Goal: Information Seeking & Learning: Check status

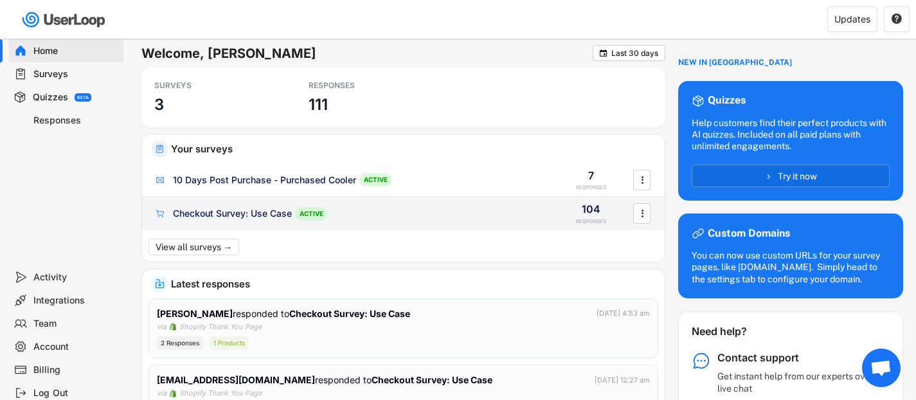
click at [284, 215] on div "Checkout Survey: Use Case" at bounding box center [232, 213] width 119 height 13
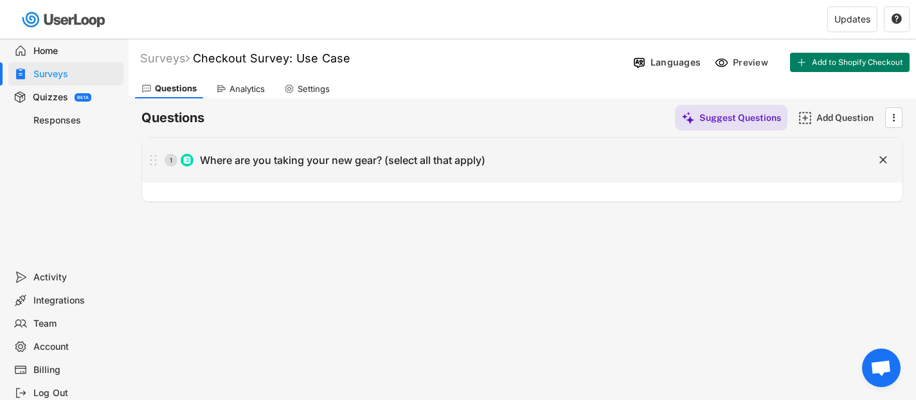
click at [365, 159] on div "Where are you taking your new gear? (select all that apply)" at bounding box center [342, 160] width 285 height 13
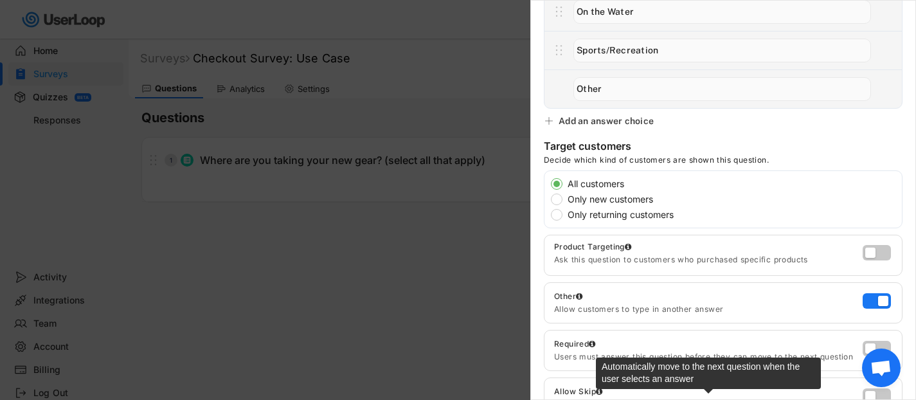
scroll to position [213, 0]
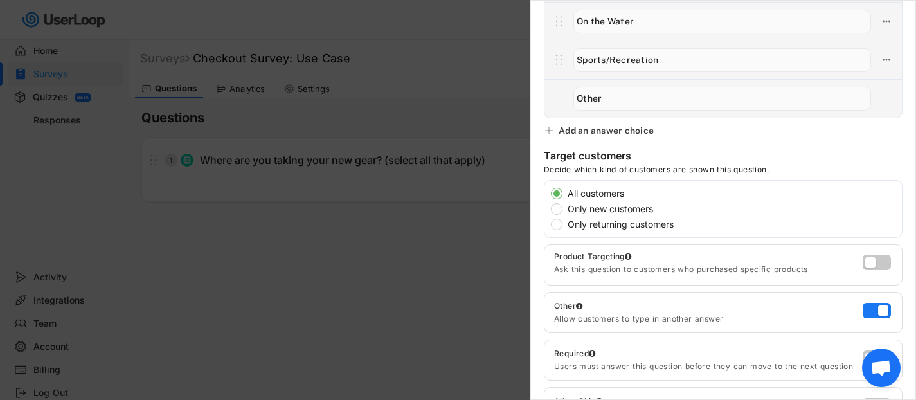
click at [423, 247] on div at bounding box center [458, 200] width 916 height 400
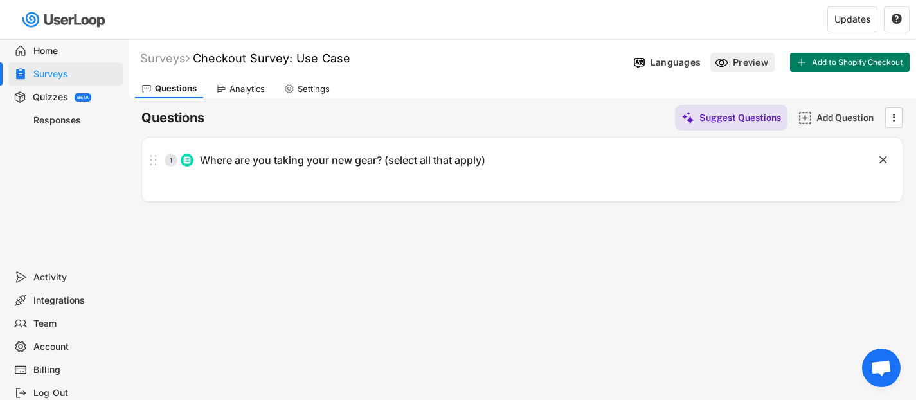
click at [730, 64] on div "Preview" at bounding box center [742, 62] width 64 height 19
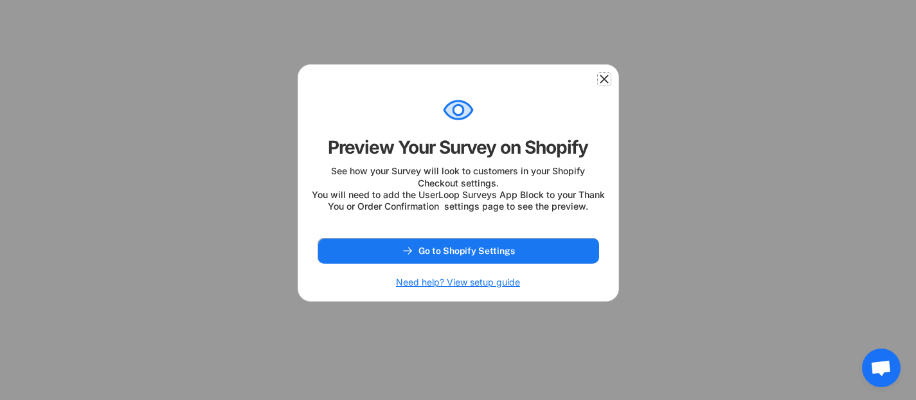
click at [600, 82] on icon at bounding box center [604, 79] width 13 height 13
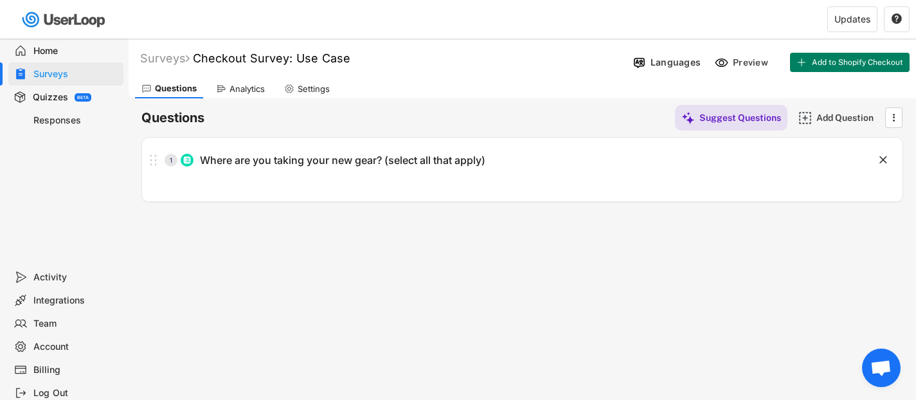
click at [253, 97] on div "Analytics" at bounding box center [240, 88] width 62 height 19
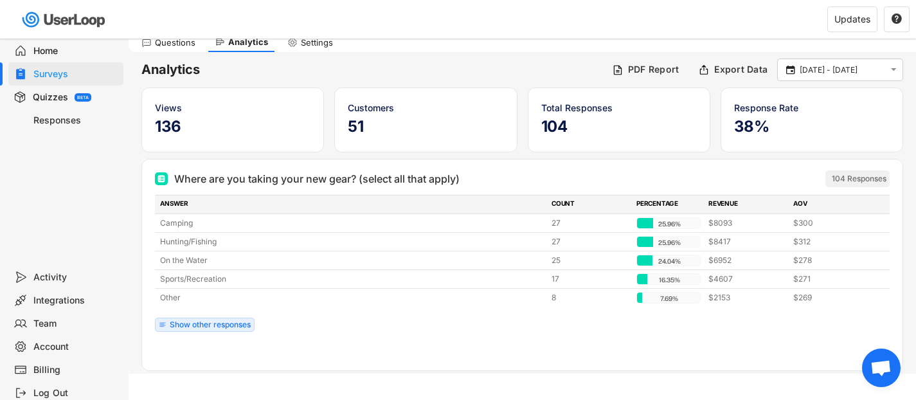
scroll to position [58, 0]
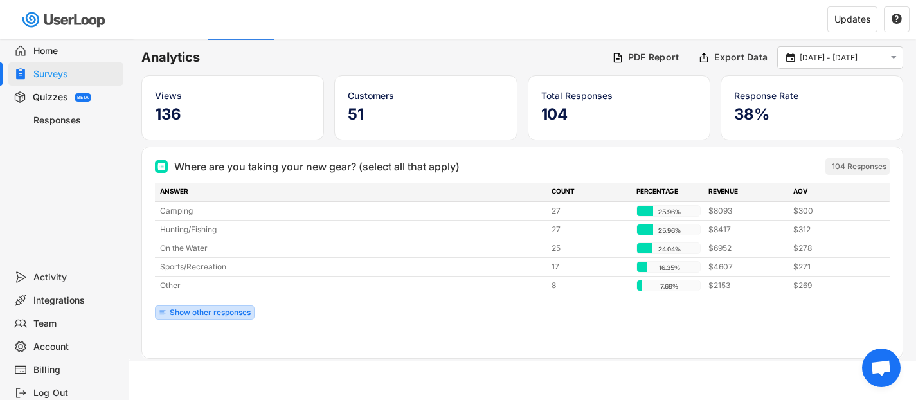
click at [235, 312] on div "Show other responses" at bounding box center [210, 312] width 81 height 8
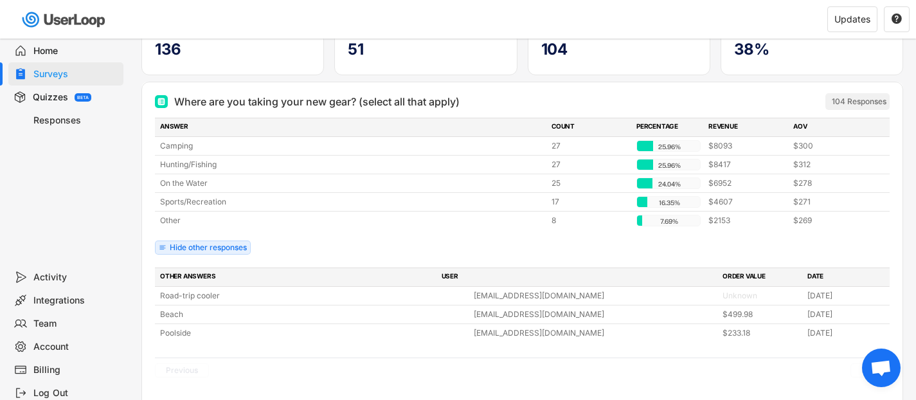
scroll to position [0, 0]
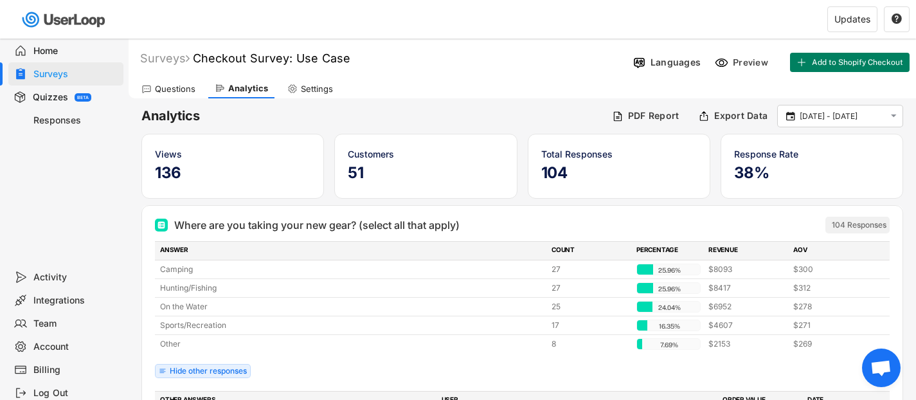
click at [310, 95] on div "Settings" at bounding box center [310, 88] width 58 height 19
select select ""weekly""
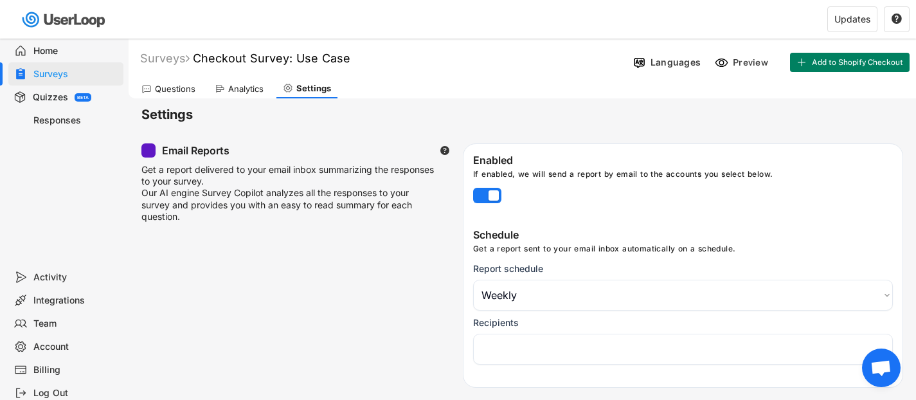
click at [70, 125] on div "Responses" at bounding box center [75, 120] width 85 height 12
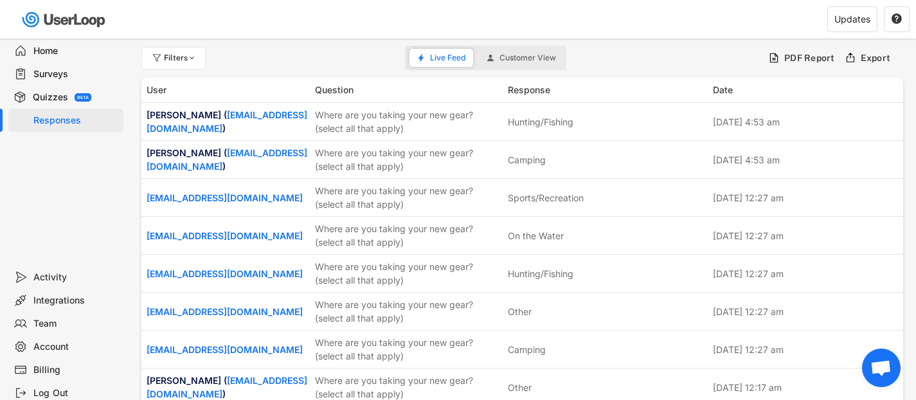
click at [102, 50] on div "Home" at bounding box center [75, 51] width 85 height 12
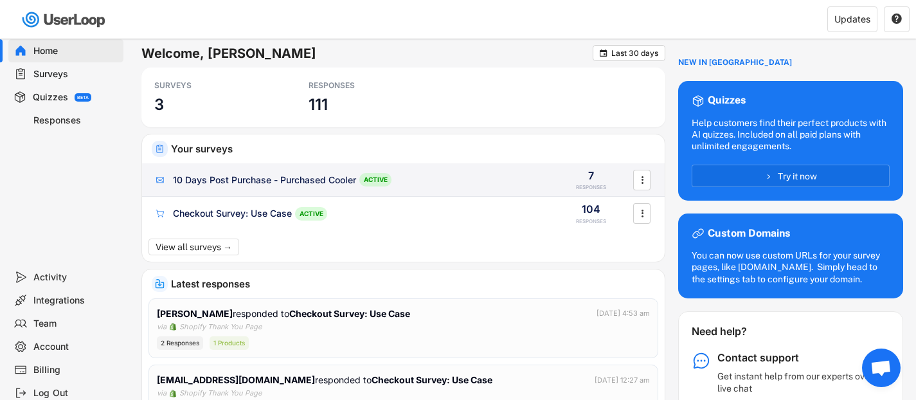
click at [285, 186] on div "10 Days Post Purchase - Purchased Cooler ACTIVE" at bounding box center [349, 179] width 391 height 13
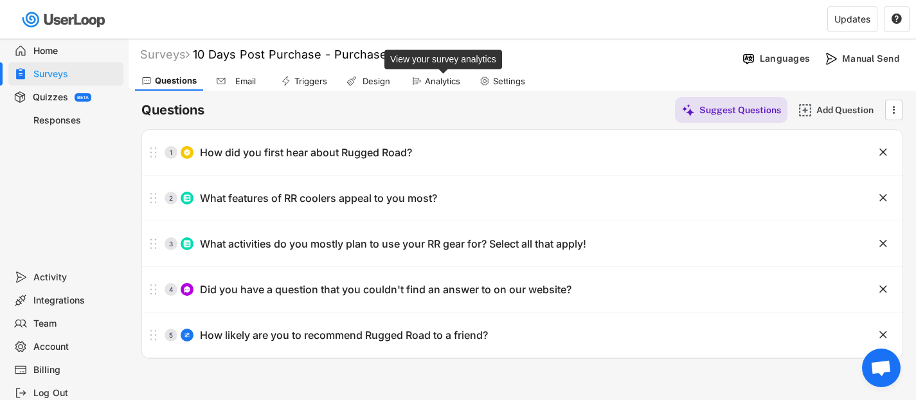
click at [428, 81] on div "Analytics" at bounding box center [442, 81] width 35 height 11
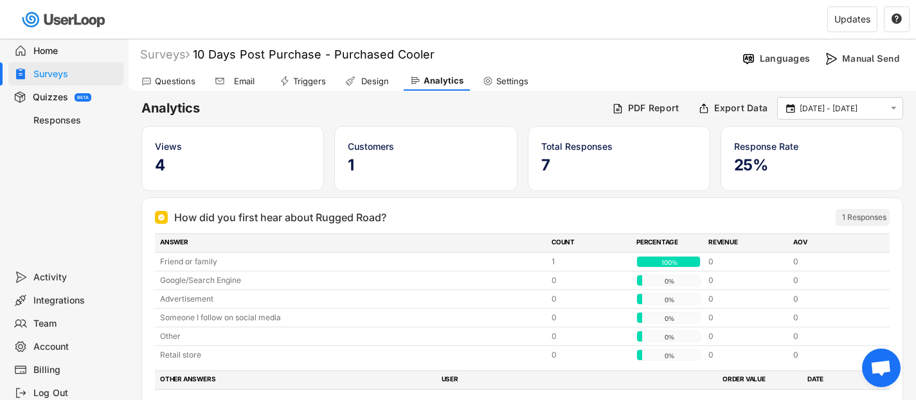
click at [496, 75] on div "Settings" at bounding box center [505, 80] width 58 height 19
select select
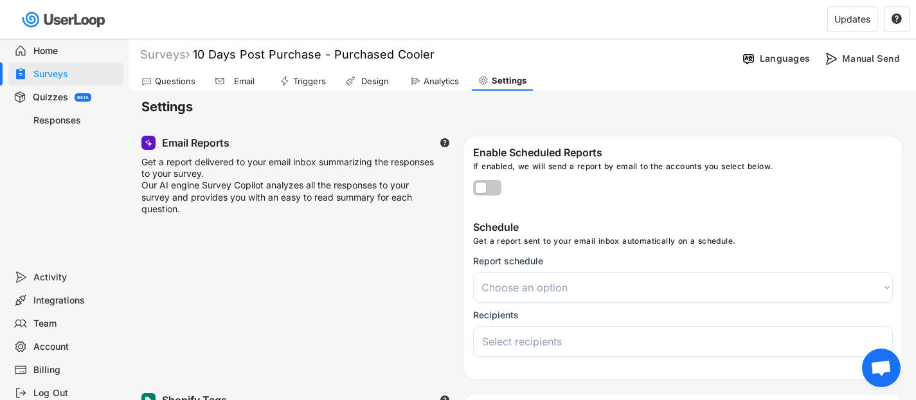
click at [55, 49] on div "Home" at bounding box center [75, 51] width 85 height 12
